Goal: Task Accomplishment & Management: Complete application form

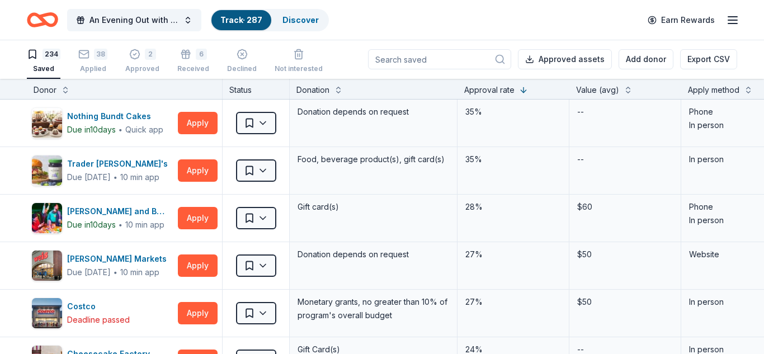
scroll to position [1214, 0]
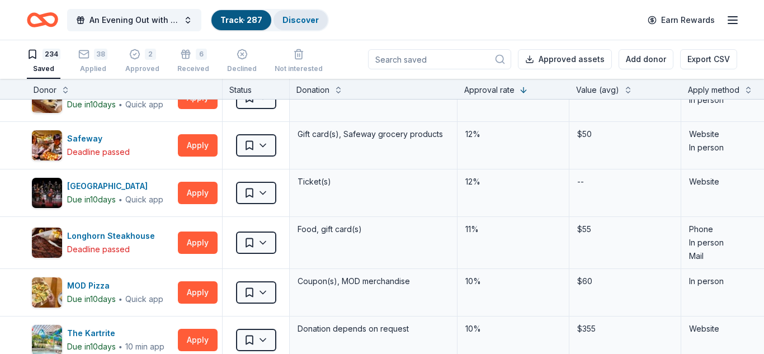
click at [305, 21] on link "Discover" at bounding box center [301, 20] width 36 height 10
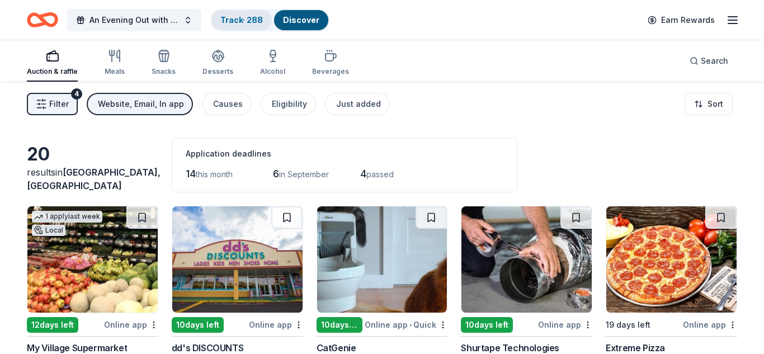
click at [241, 18] on link "Track · 288" at bounding box center [241, 20] width 43 height 10
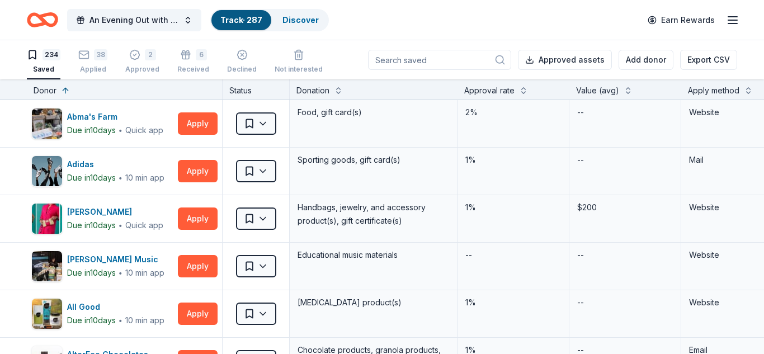
scroll to position [1, 0]
click at [102, 55] on div "38" at bounding box center [100, 54] width 13 height 11
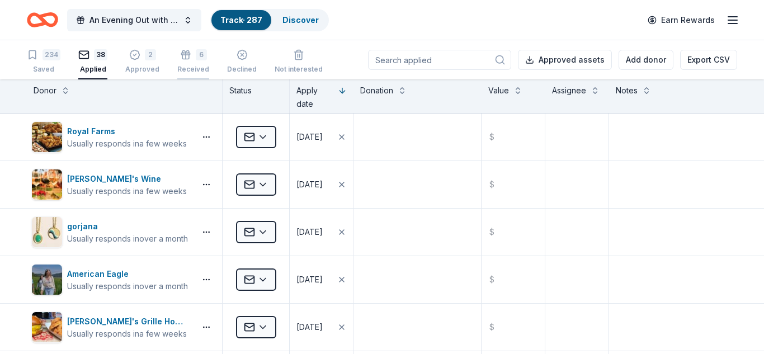
click at [199, 60] on div "6" at bounding box center [201, 54] width 11 height 11
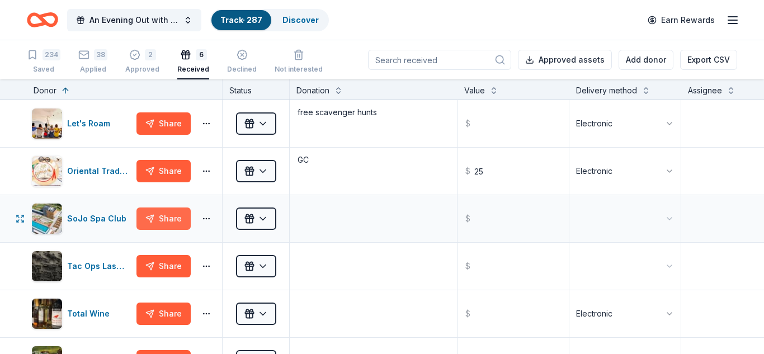
click at [152, 221] on button "Share" at bounding box center [164, 219] width 54 height 22
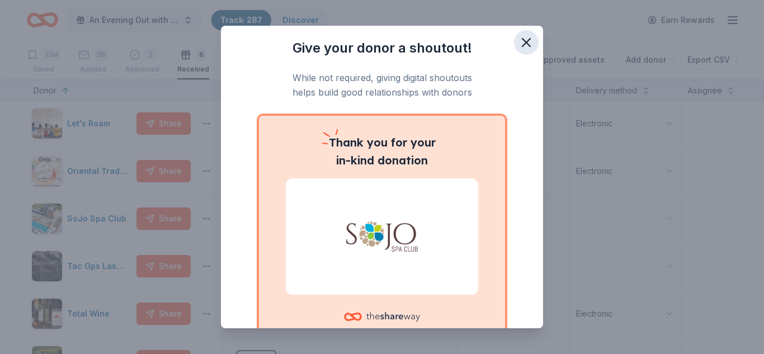
click at [523, 46] on icon "button" at bounding box center [527, 43] width 8 height 8
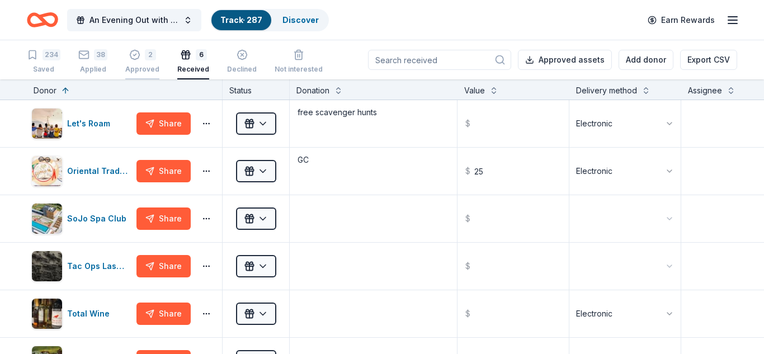
click at [146, 65] on div "Approved" at bounding box center [142, 69] width 34 height 9
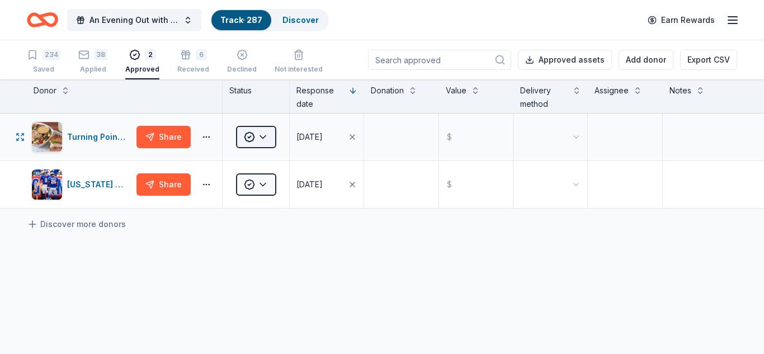
click at [265, 139] on html "An Evening Out with The Pride Center of NJ Track · 287 Discover Earn Rewards 23…" at bounding box center [382, 177] width 764 height 354
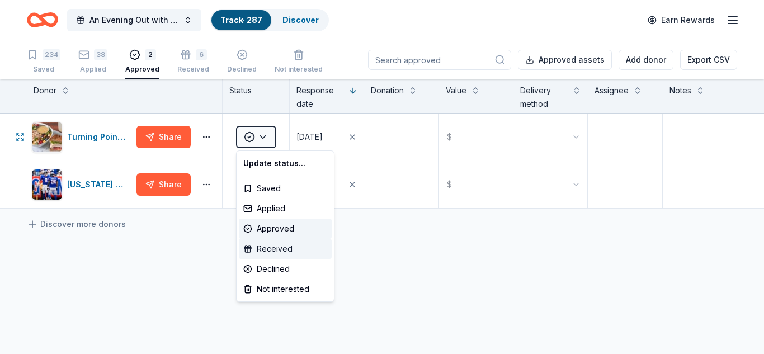
click at [267, 250] on div "Received" at bounding box center [285, 249] width 93 height 20
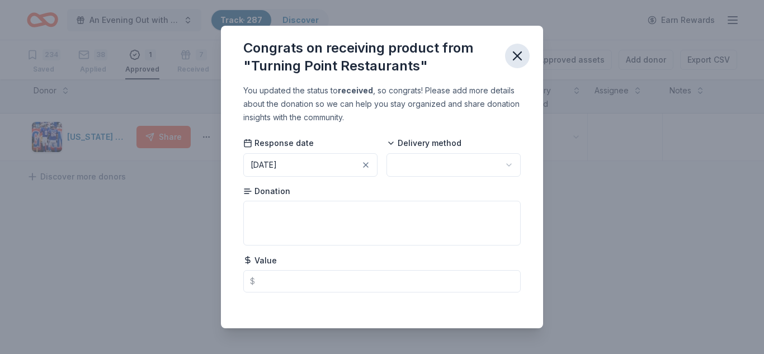
click at [517, 54] on icon "button" at bounding box center [518, 56] width 16 height 16
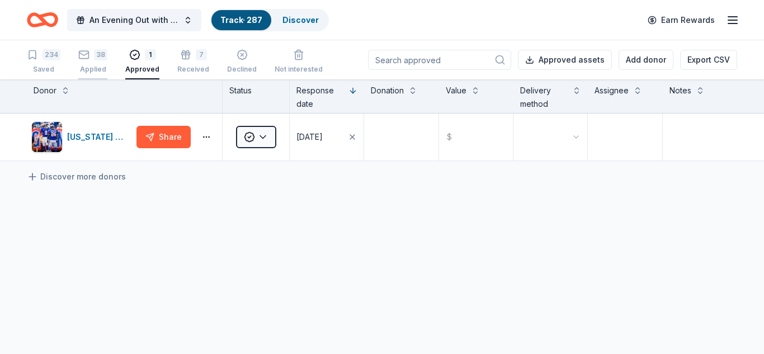
click at [95, 64] on div "38 Applied" at bounding box center [92, 61] width 29 height 25
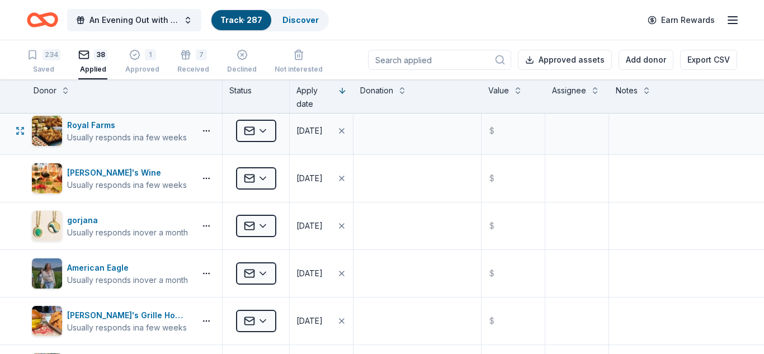
scroll to position [2, 0]
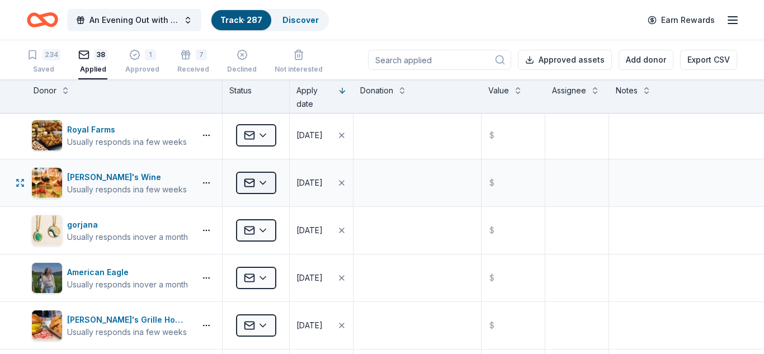
click at [262, 183] on html "An Evening Out with The Pride Center of NJ Track · 287 Discover Earn Rewards 23…" at bounding box center [382, 177] width 764 height 354
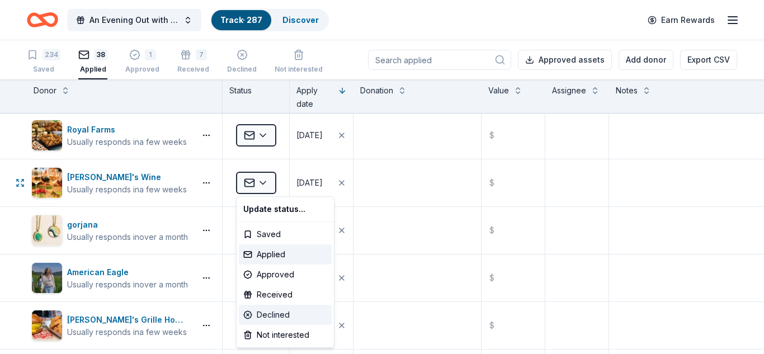
click at [274, 316] on div "Declined" at bounding box center [285, 315] width 93 height 20
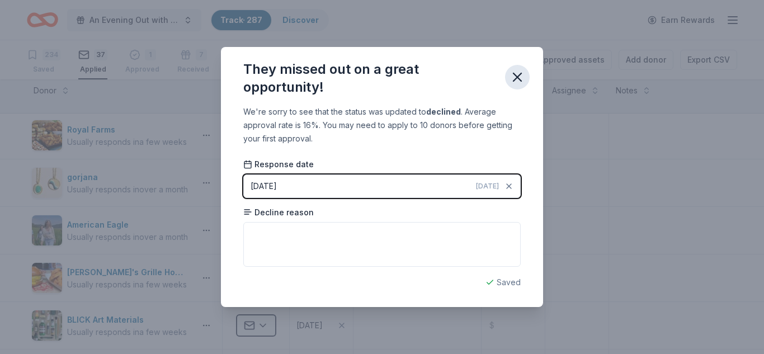
click at [518, 82] on icon "button" at bounding box center [518, 77] width 16 height 16
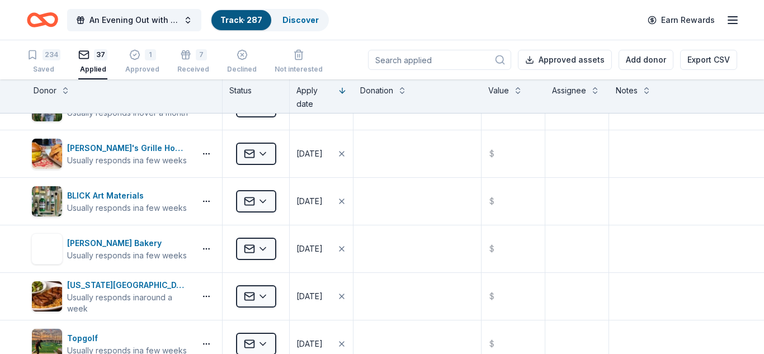
scroll to position [127, 0]
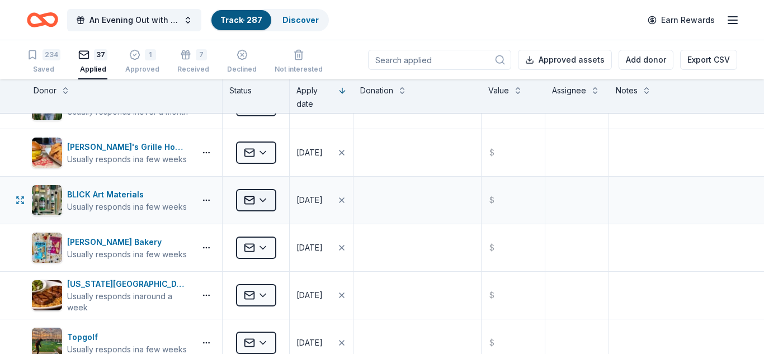
click at [262, 202] on html "An Evening Out with The Pride Center of NJ Track · 287 Discover Earn Rewards 23…" at bounding box center [382, 177] width 764 height 354
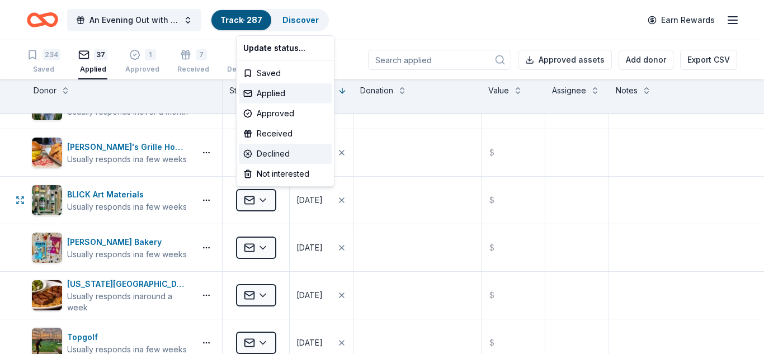
click at [263, 156] on div "Declined" at bounding box center [285, 154] width 93 height 20
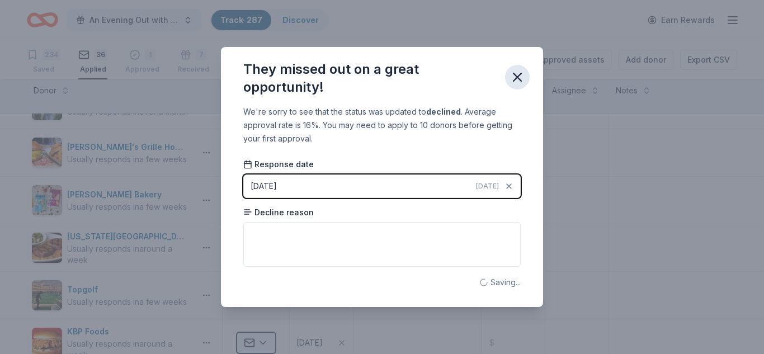
click at [519, 76] on icon "button" at bounding box center [518, 77] width 8 height 8
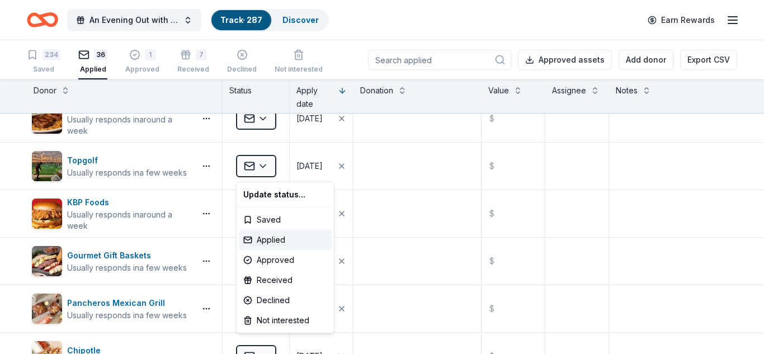
scroll to position [257, 0]
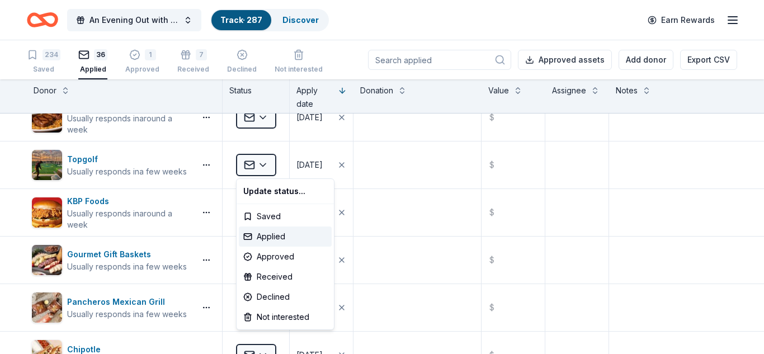
click at [150, 260] on html "An Evening Out with The Pride Center of NJ Track · 287 Discover Earn Rewards 23…" at bounding box center [382, 177] width 764 height 354
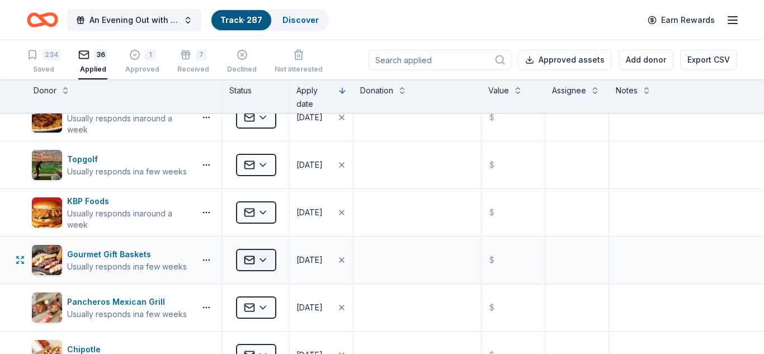
click at [265, 261] on html "An Evening Out with The Pride Center of NJ Track · 287 Discover Earn Rewards 23…" at bounding box center [382, 177] width 764 height 354
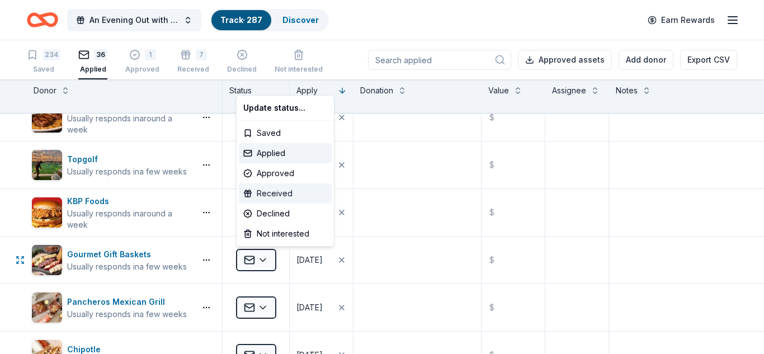
click at [271, 195] on div "Received" at bounding box center [285, 193] width 93 height 20
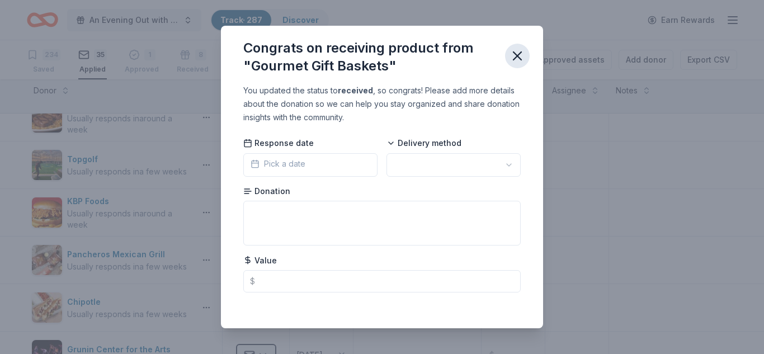
click at [514, 57] on icon "button" at bounding box center [518, 56] width 16 height 16
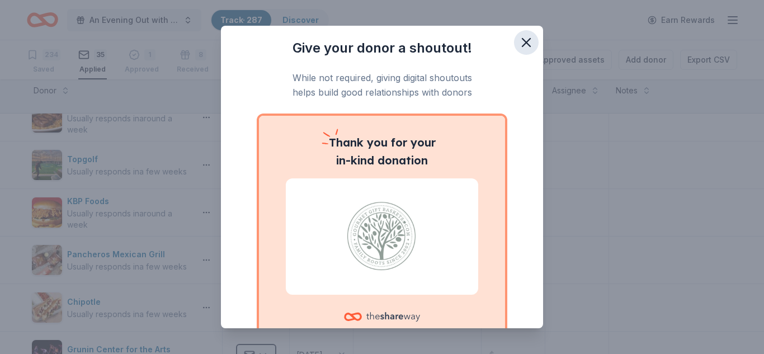
click at [528, 42] on icon "button" at bounding box center [527, 43] width 8 height 8
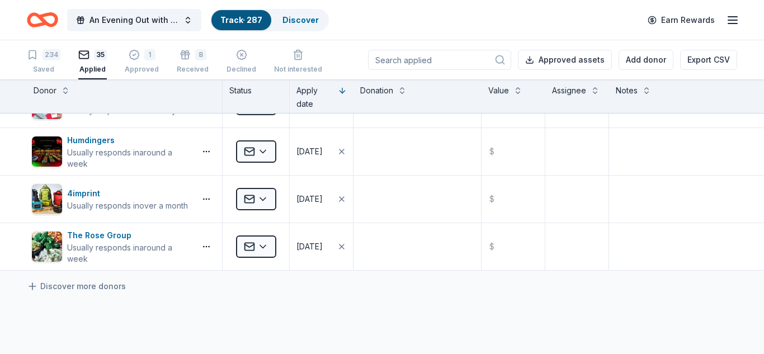
scroll to position [1511, 0]
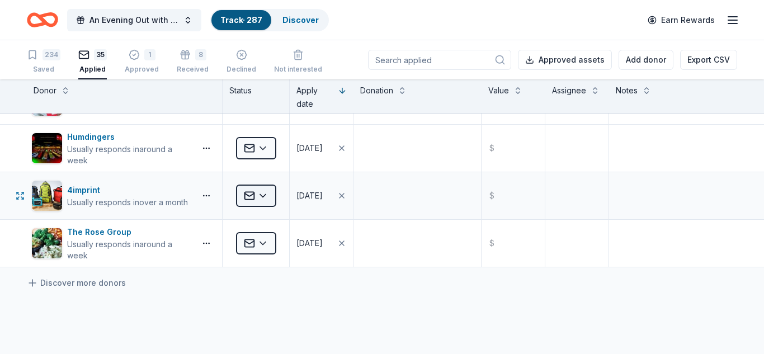
click at [266, 195] on html "An Evening Out with The Pride Center of NJ Track · 287 Discover Earn Rewards 23…" at bounding box center [382, 177] width 764 height 354
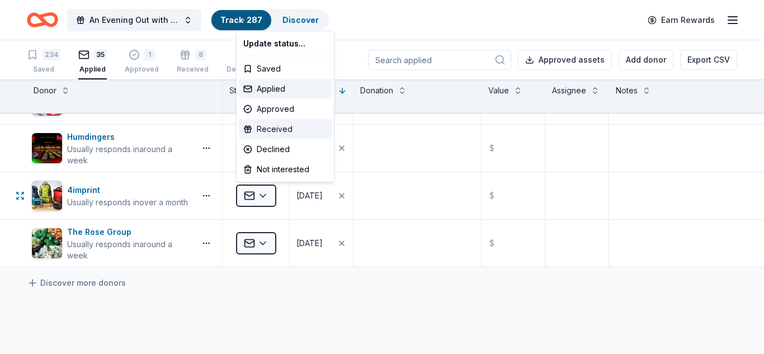
click at [274, 133] on div "Received" at bounding box center [285, 129] width 93 height 20
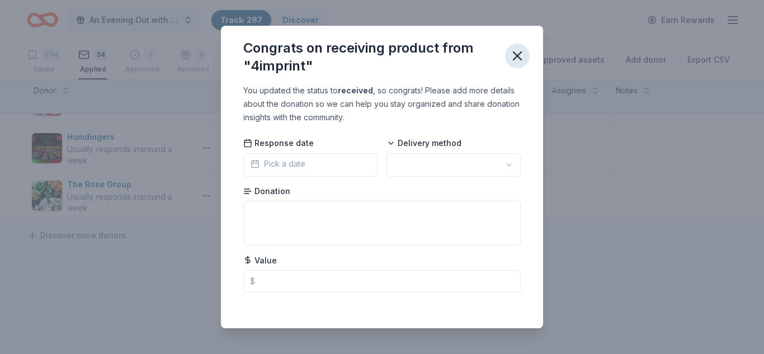
click at [519, 55] on icon "button" at bounding box center [518, 56] width 16 height 16
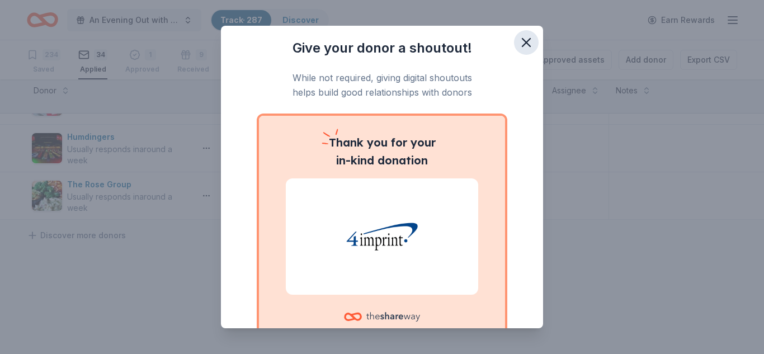
click at [528, 42] on icon "button" at bounding box center [527, 43] width 16 height 16
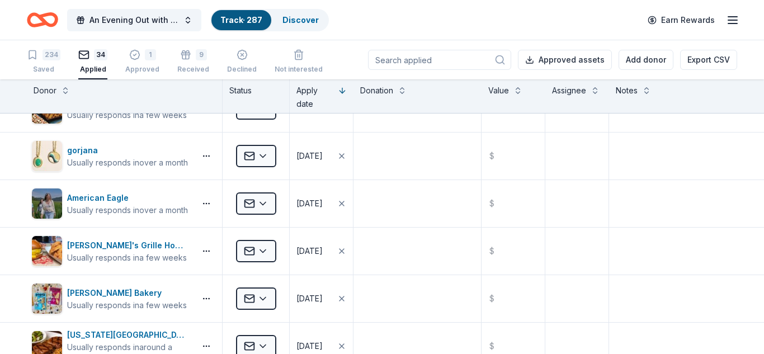
scroll to position [0, 0]
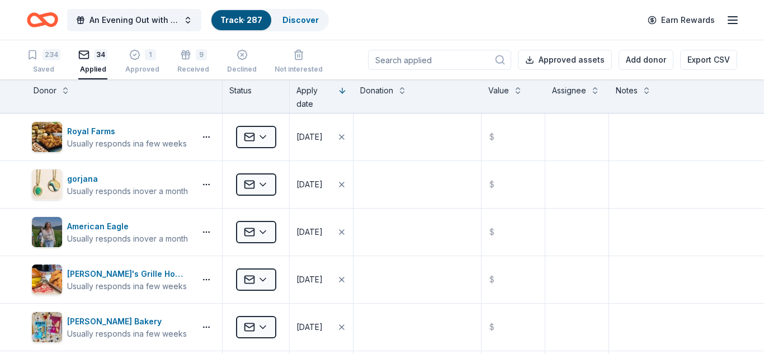
click at [251, 22] on link "Track · 287" at bounding box center [241, 20] width 42 height 10
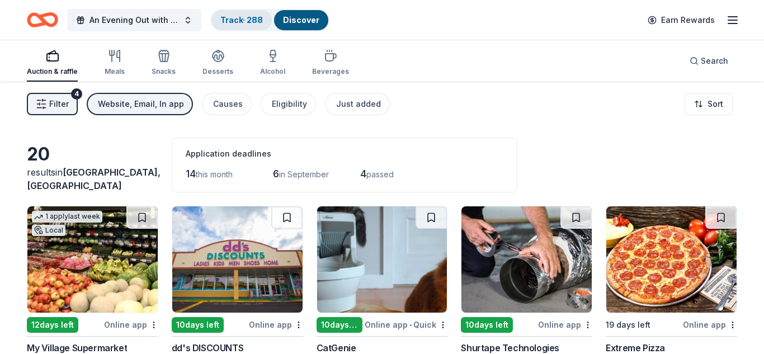
click at [243, 23] on link "Track · 288" at bounding box center [241, 20] width 43 height 10
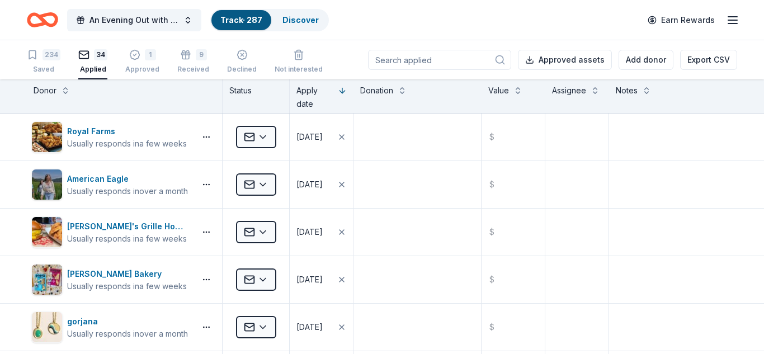
scroll to position [1, 0]
click at [53, 56] on div "234" at bounding box center [52, 54] width 18 height 11
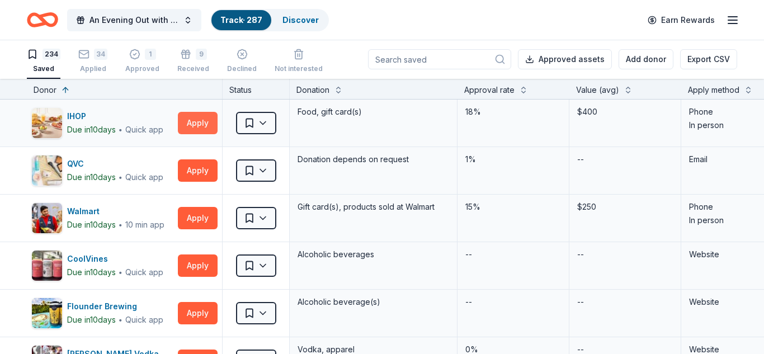
click at [197, 124] on button "Apply" at bounding box center [198, 123] width 40 height 22
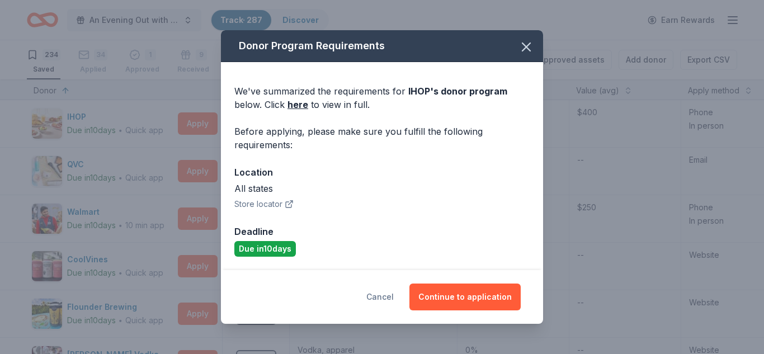
click at [388, 300] on button "Cancel" at bounding box center [379, 297] width 27 height 27
click at [388, 299] on div "Donor Program Requirements We've summarized the requirements for IHOP 's donor …" at bounding box center [382, 177] width 764 height 354
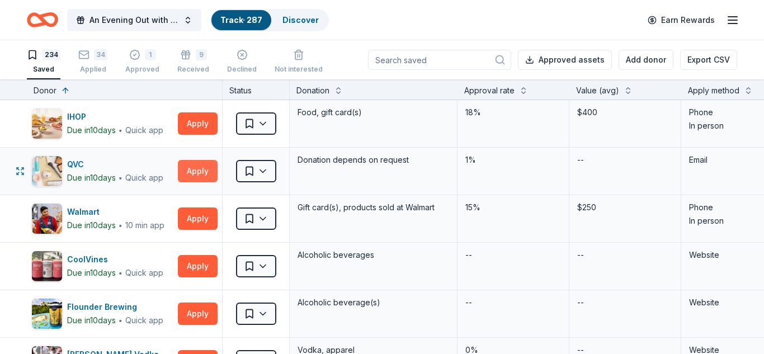
click at [195, 171] on button "Apply" at bounding box center [198, 171] width 40 height 22
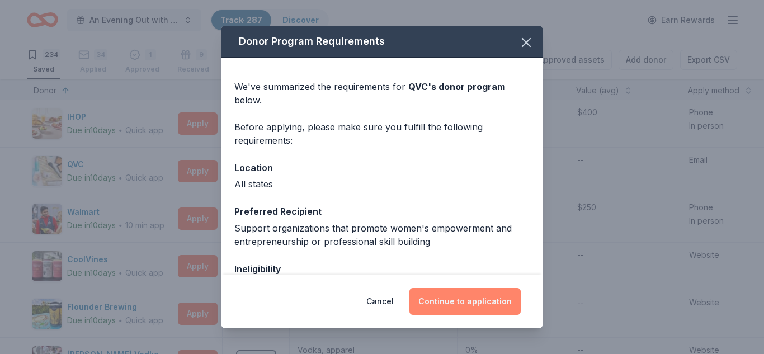
click at [448, 303] on button "Continue to application" at bounding box center [465, 301] width 111 height 27
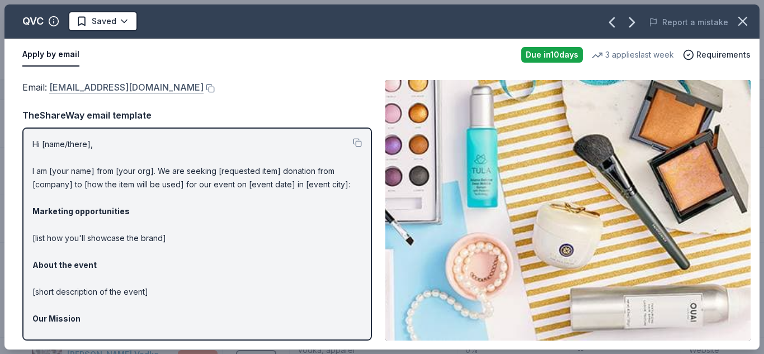
click at [98, 90] on link "[EMAIL_ADDRESS][DOMAIN_NAME]" at bounding box center [126, 87] width 154 height 15
